Goal: Task Accomplishment & Management: Complete application form

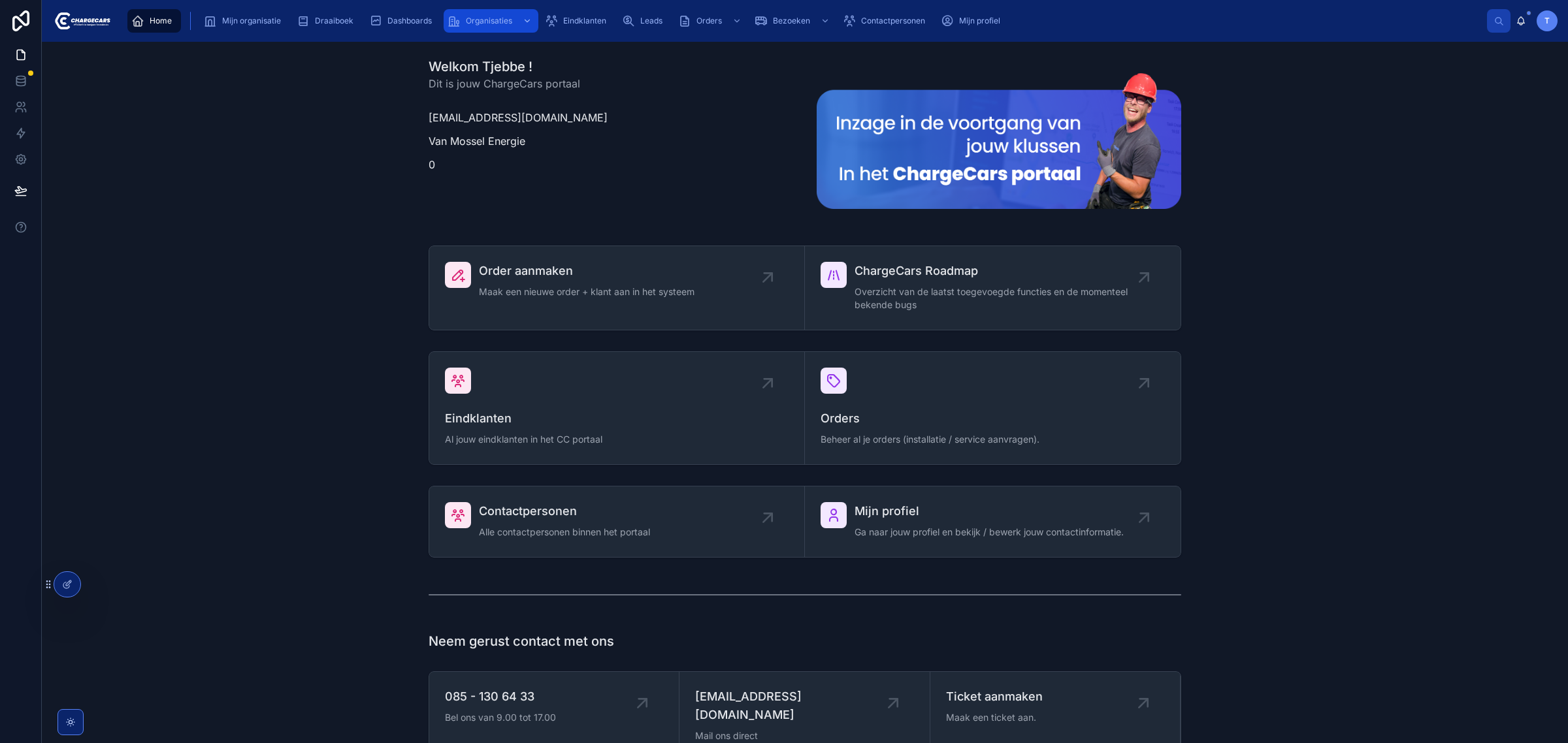
click at [490, 21] on span "Organisaties" at bounding box center [488, 21] width 46 height 11
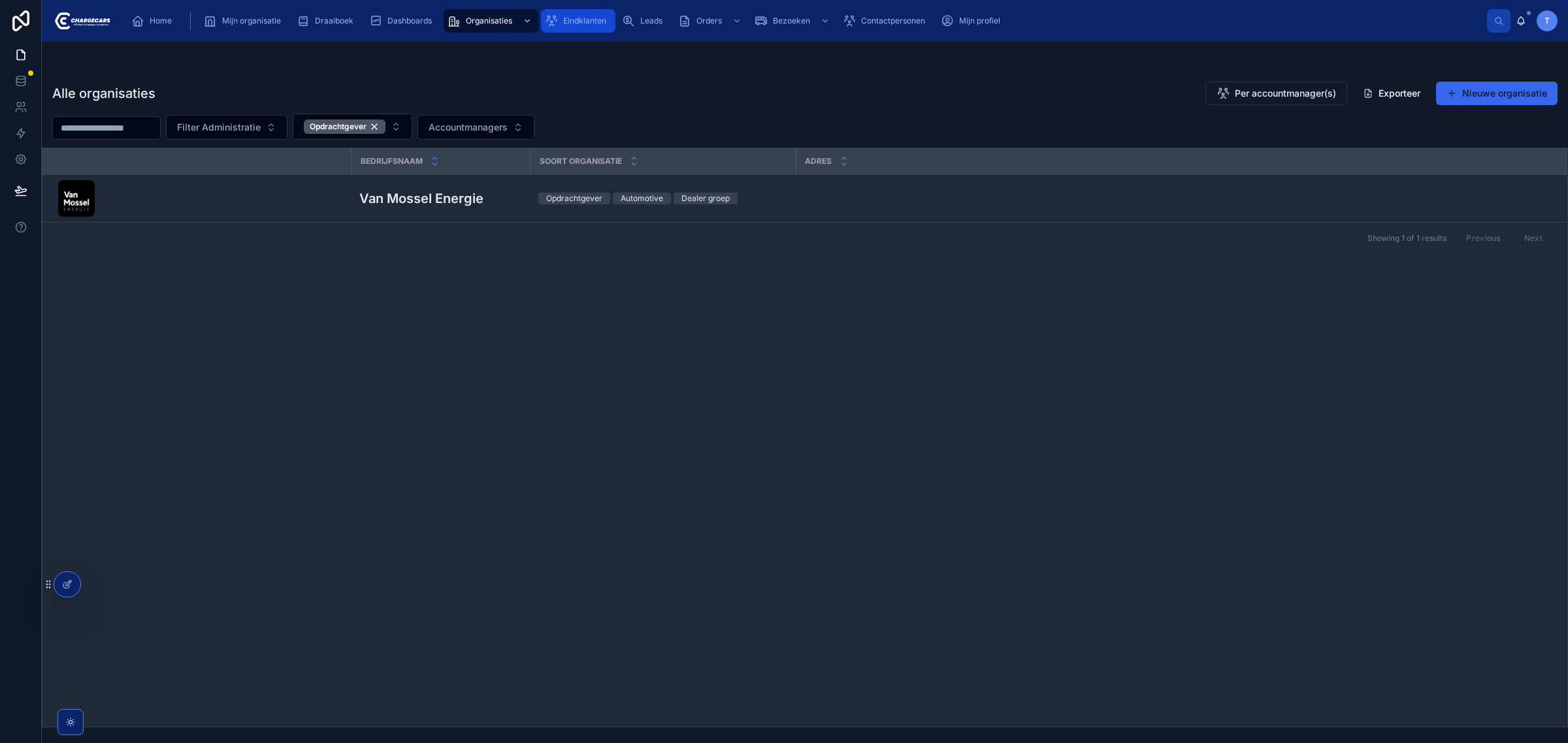
click at [579, 24] on span "Eindklanten" at bounding box center [585, 21] width 43 height 11
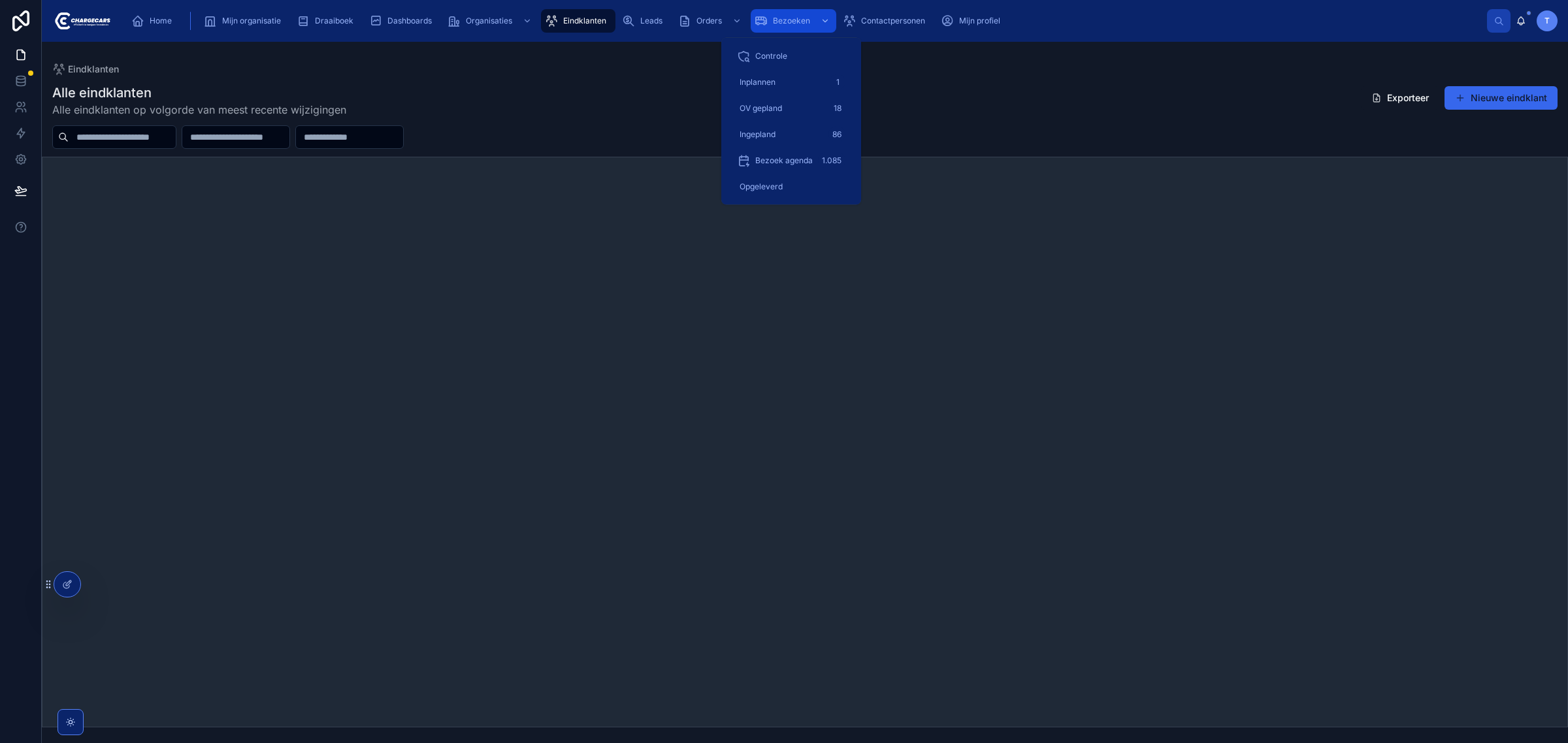
click at [782, 13] on div "Bezoeken" at bounding box center [794, 21] width 78 height 21
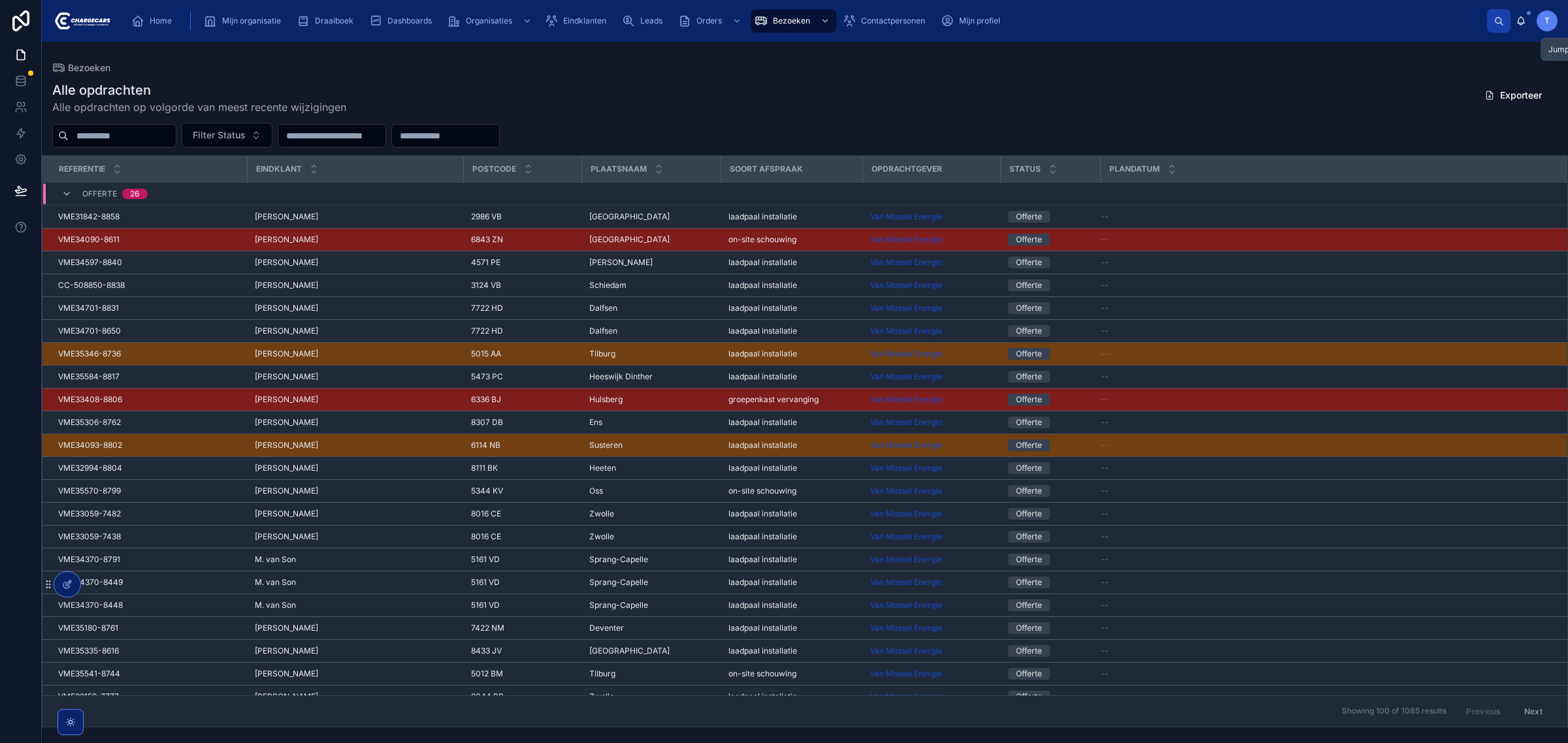
click at [1495, 17] on icon at bounding box center [1499, 21] width 10 height 10
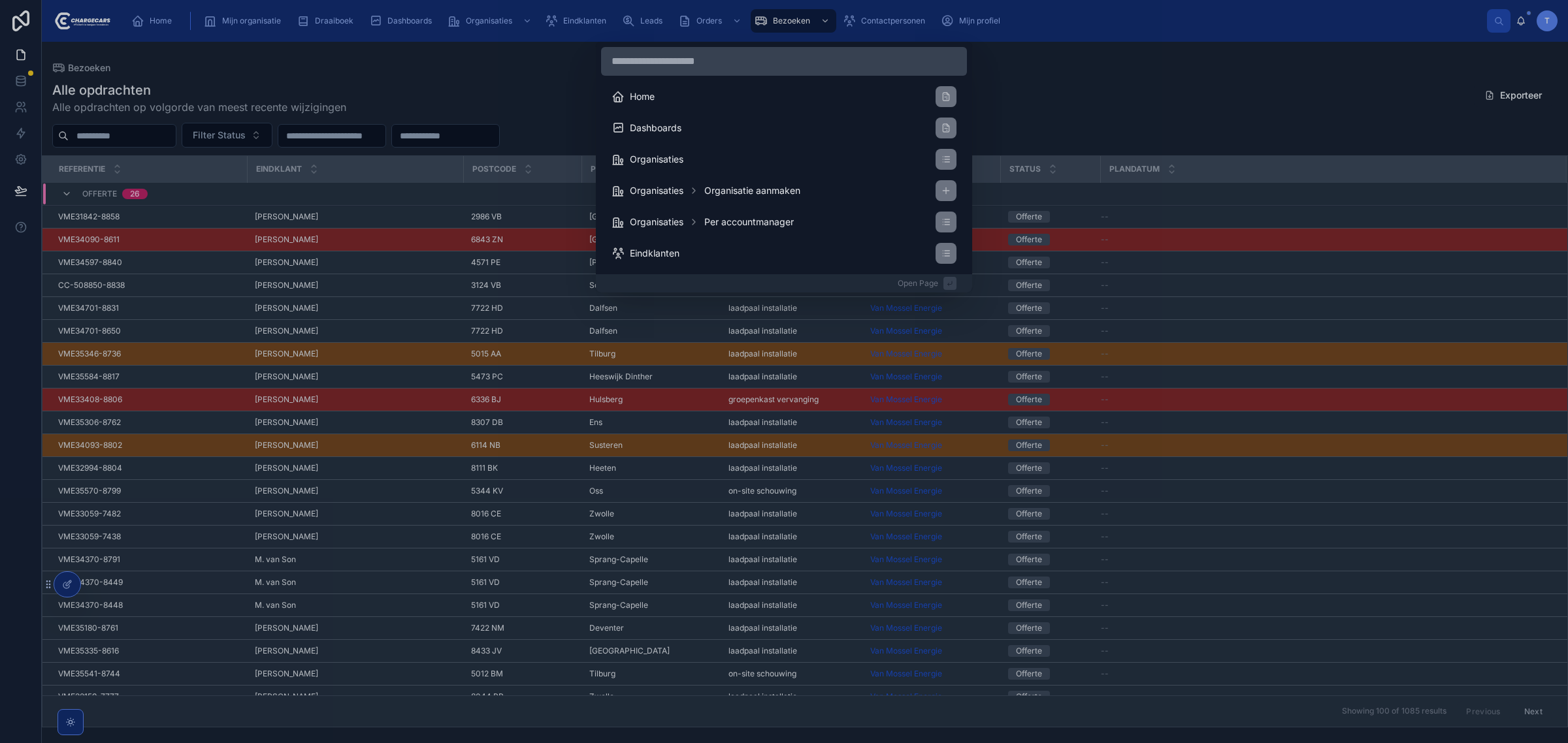
click at [1157, 85] on div "Home Dashboards Organisaties Organisaties Organisatie aanmaken Organisaties Per…" at bounding box center [784, 371] width 1568 height 743
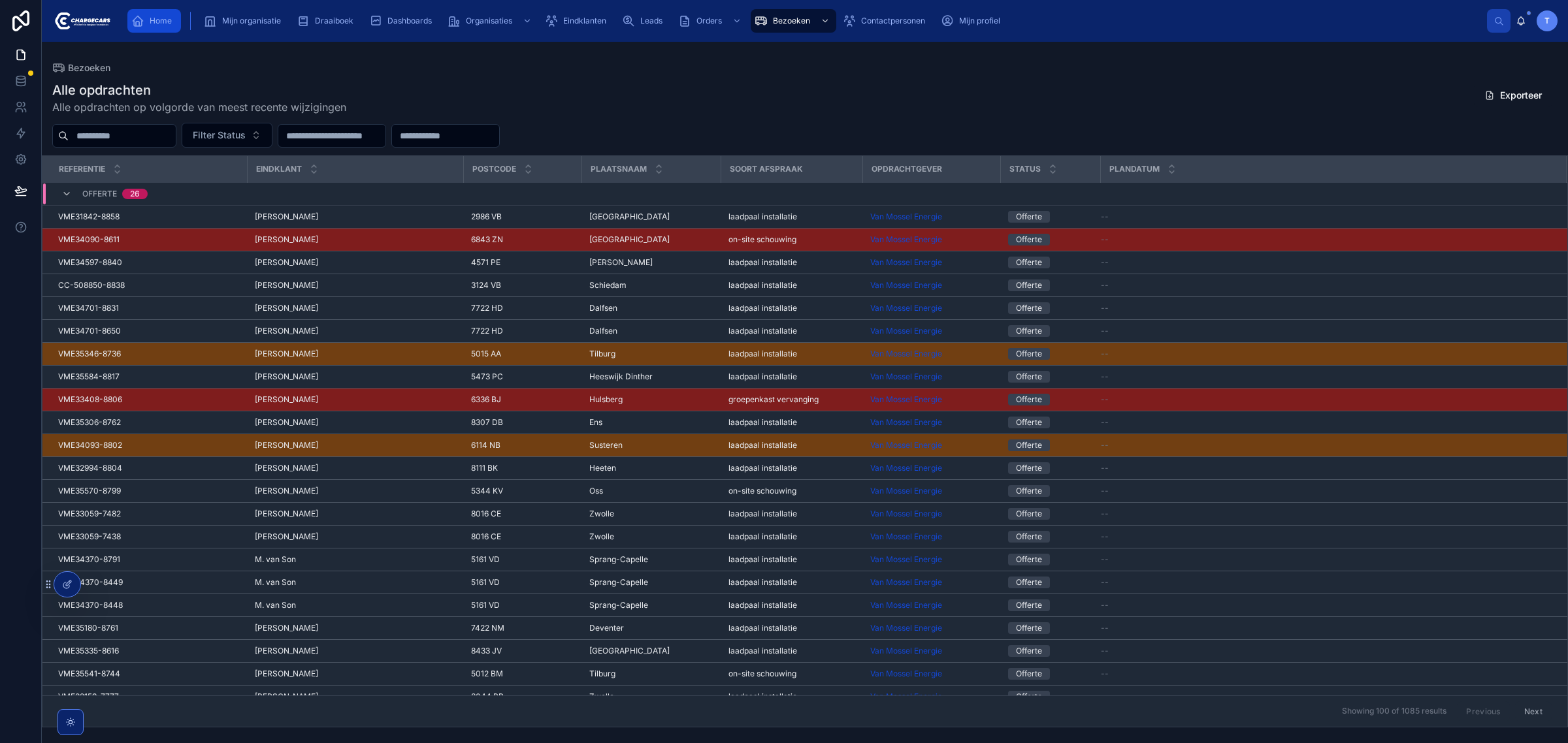
click at [155, 17] on span "Home" at bounding box center [160, 21] width 22 height 11
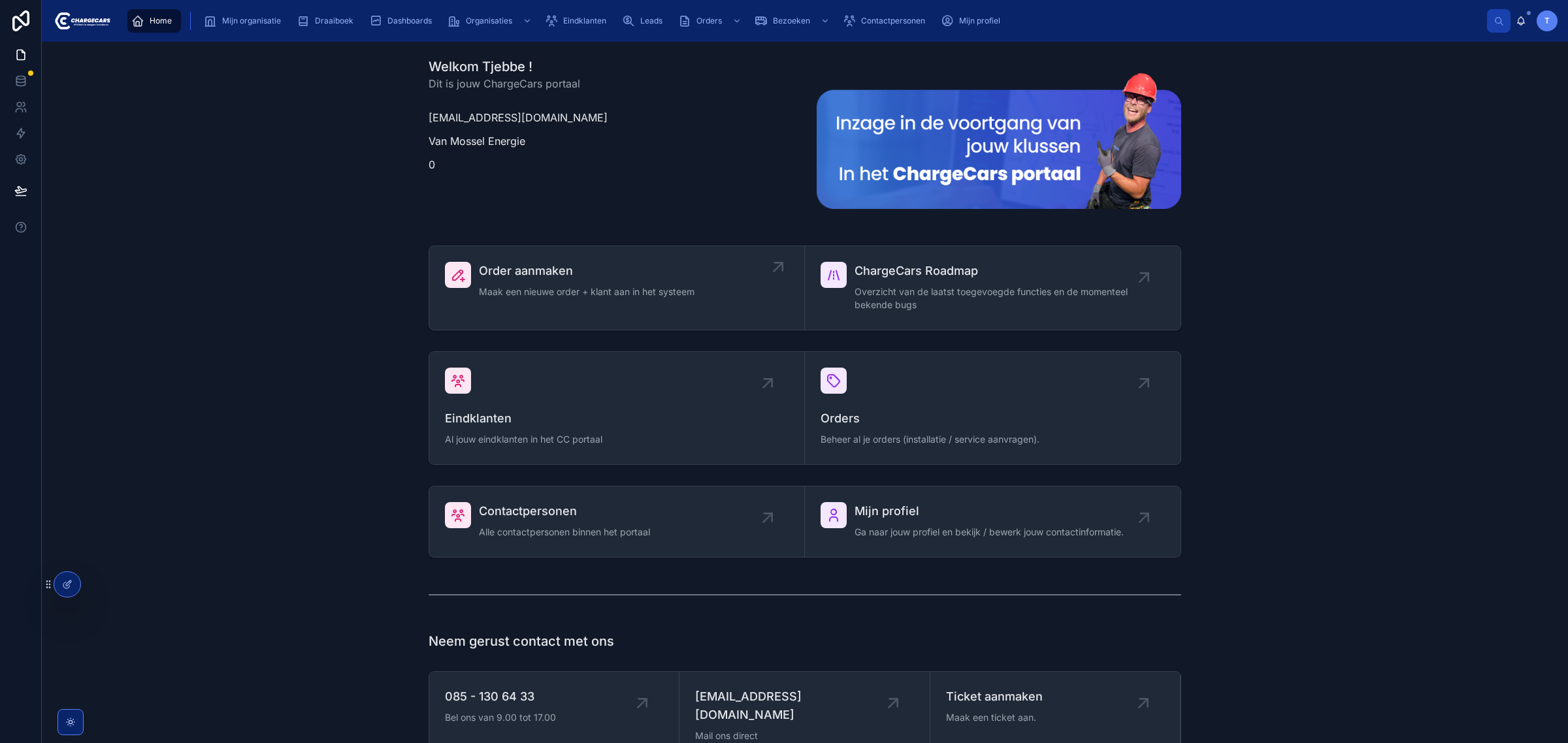
click at [567, 297] on span "Maak een nieuwe order + klant aan in het systeem" at bounding box center [586, 291] width 216 height 13
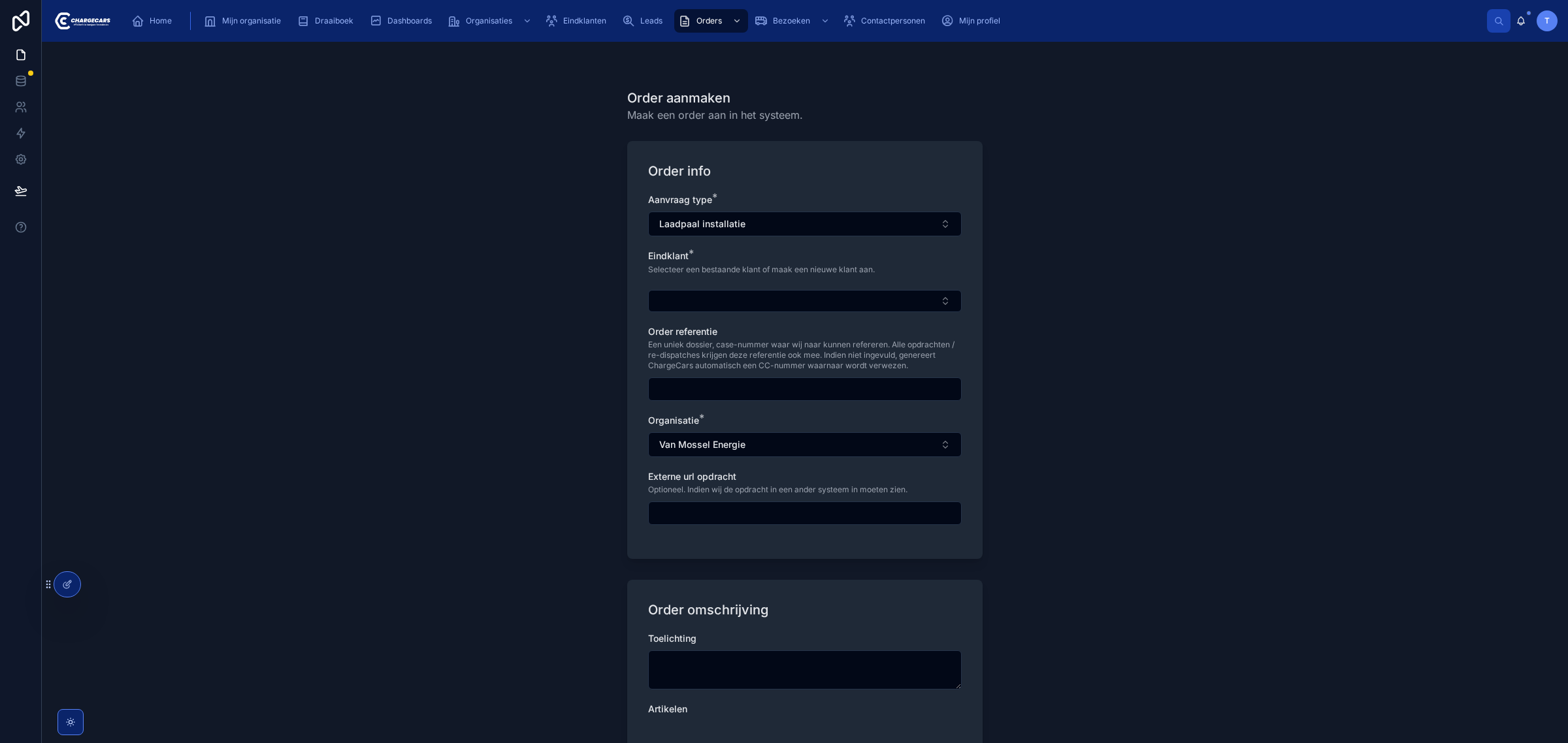
click at [333, 233] on div "Order aanmaken Maak een order aan in het systeem. Order info Aanvraag type * La…" at bounding box center [805, 392] width 1526 height 701
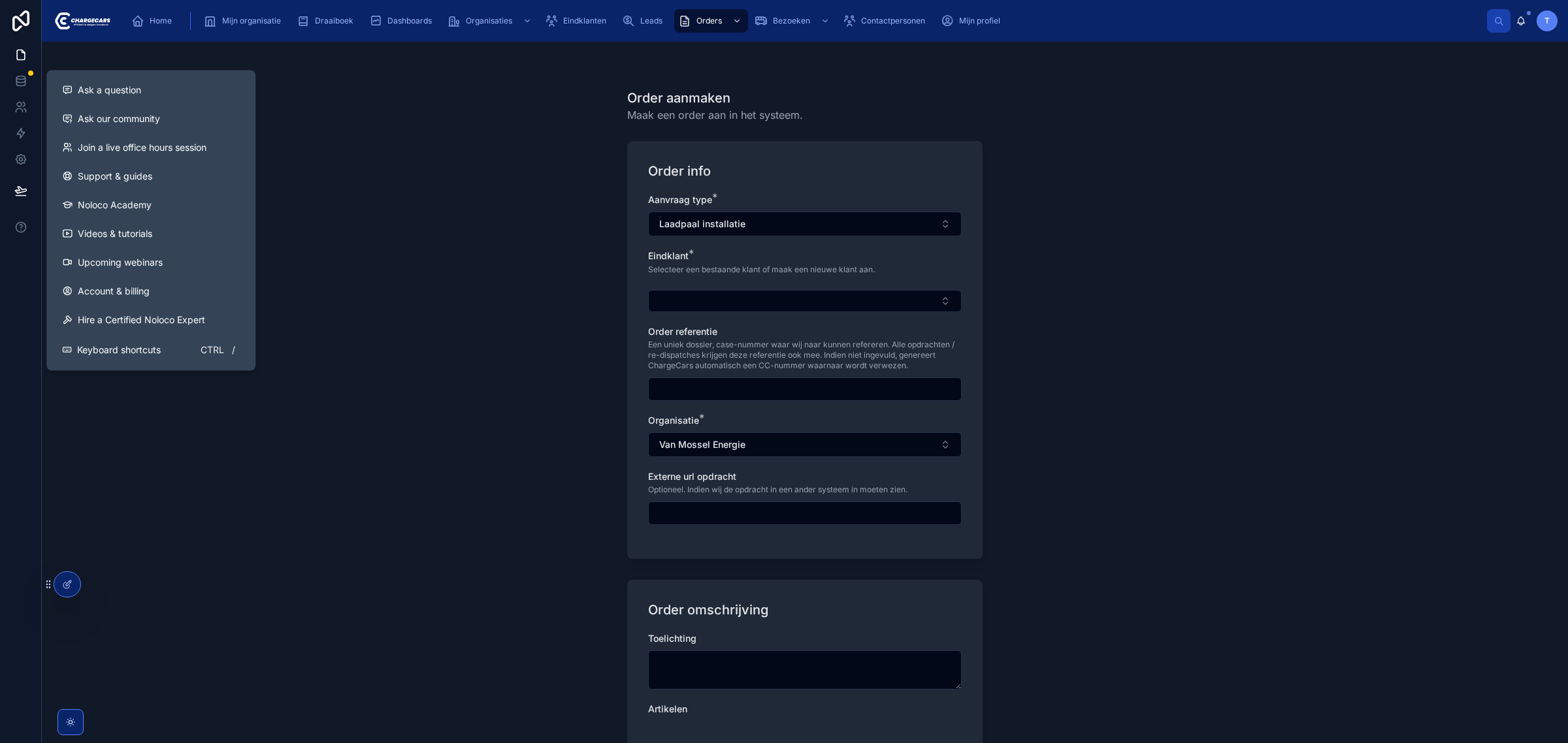
click at [435, 178] on div "Order aanmaken Maak een order aan in het systeem. Order info Aanvraag type * La…" at bounding box center [805, 392] width 1526 height 701
